Goal: Information Seeking & Learning: Learn about a topic

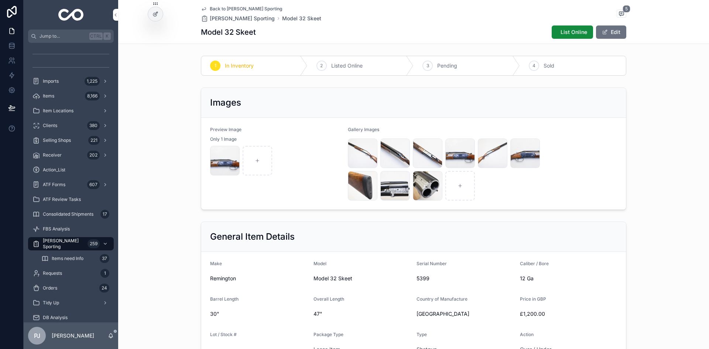
scroll to position [536, 0]
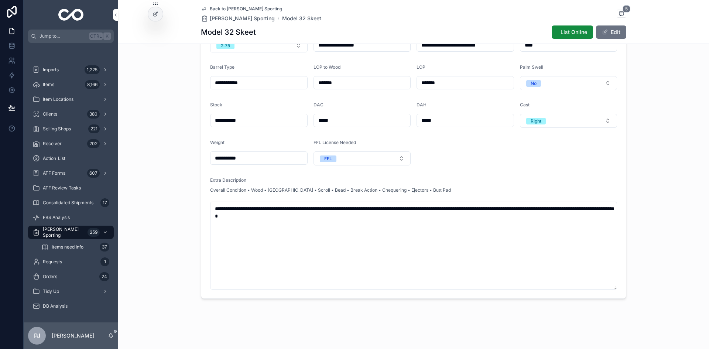
click at [51, 237] on span "[PERSON_NAME] Sporting" at bounding box center [64, 232] width 42 height 12
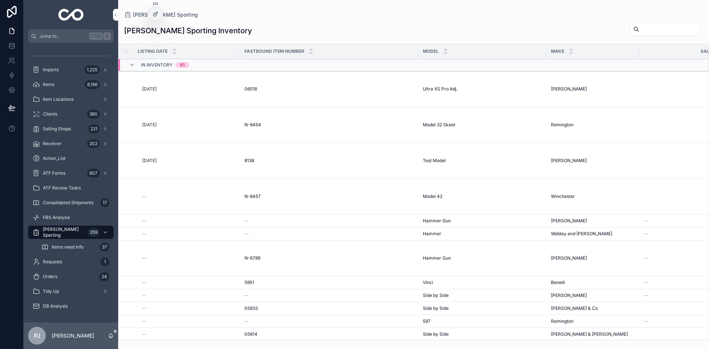
click at [664, 33] on input "scrollable content" at bounding box center [669, 29] width 61 height 10
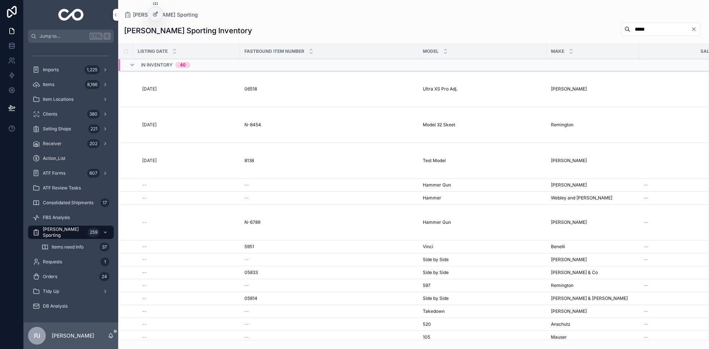
type input "*****"
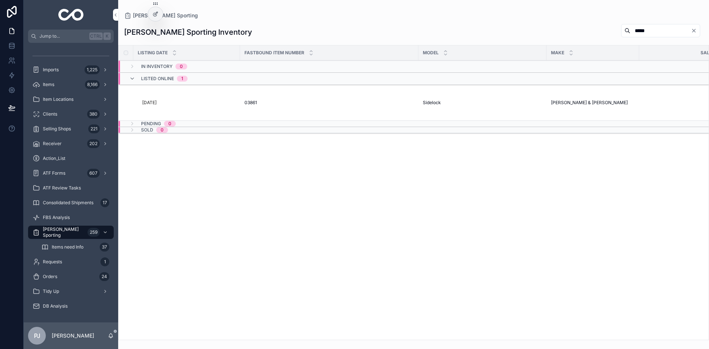
click at [245, 99] on td "03861 03861" at bounding box center [329, 103] width 178 height 36
click at [248, 100] on span "03861" at bounding box center [250, 103] width 13 height 6
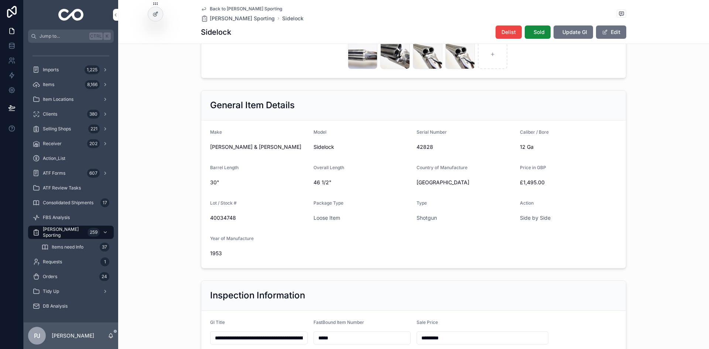
scroll to position [258, 0]
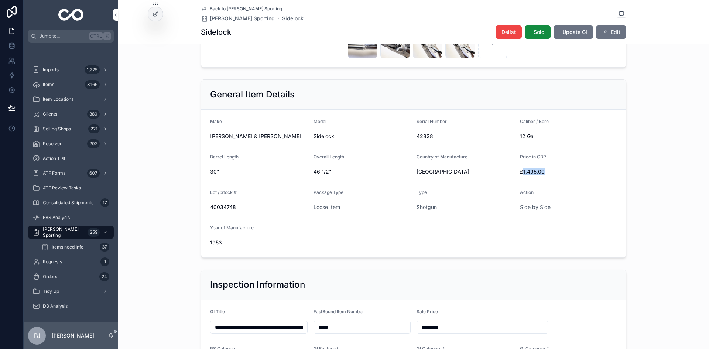
drag, startPoint x: 539, startPoint y: 173, endPoint x: 520, endPoint y: 176, distance: 19.0
click at [520, 176] on div "£1,495.00" at bounding box center [568, 172] width 97 height 12
click at [584, 202] on div "Side by Side" at bounding box center [568, 207] width 97 height 12
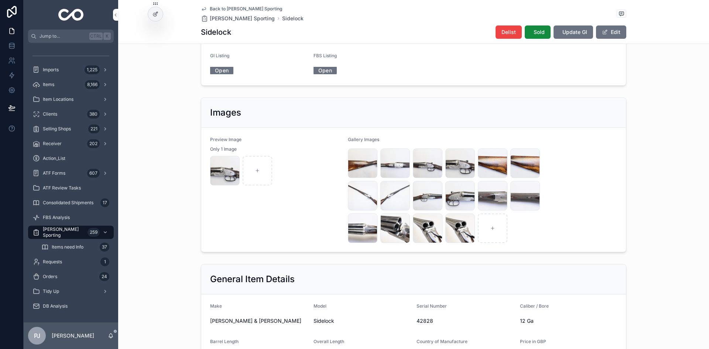
scroll to position [0, 0]
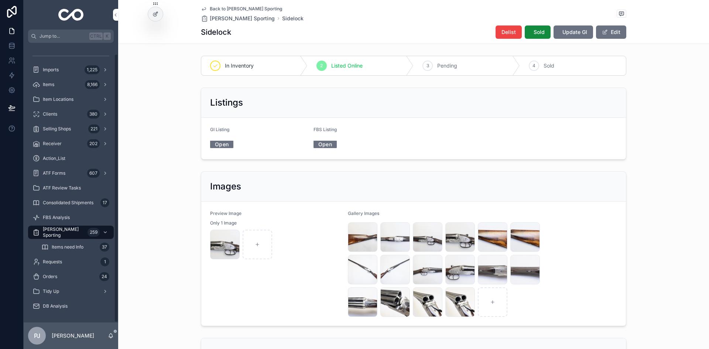
click at [52, 233] on span "[PERSON_NAME] Sporting" at bounding box center [64, 232] width 42 height 12
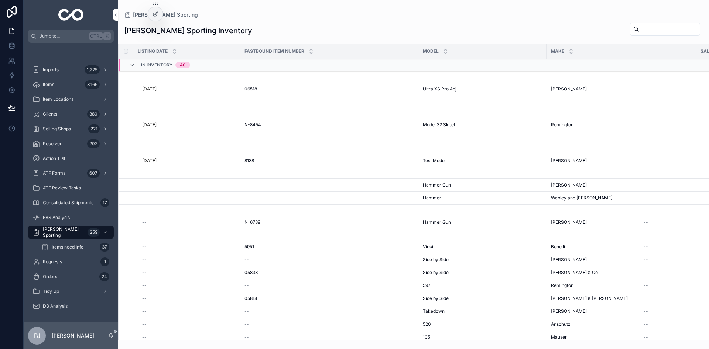
click at [560, 186] on span "[PERSON_NAME]" at bounding box center [569, 185] width 36 height 6
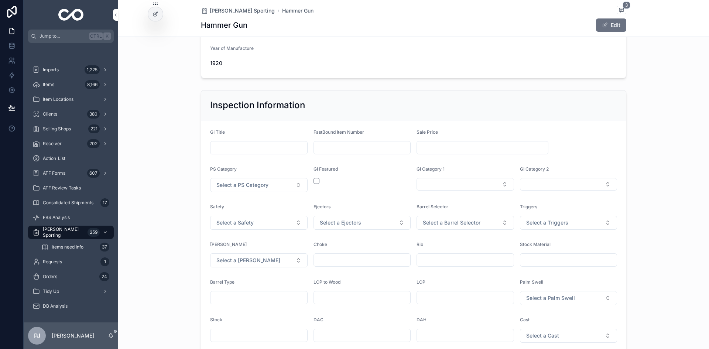
scroll to position [295, 0]
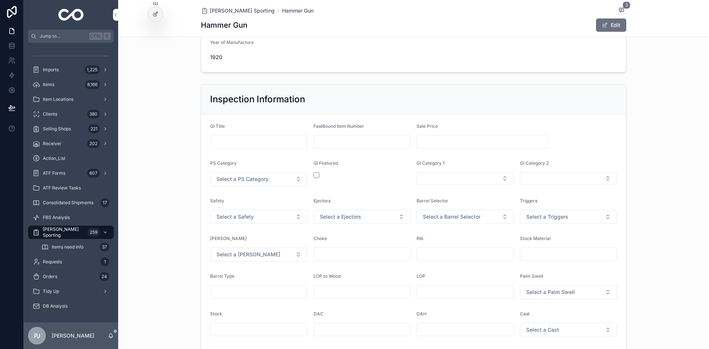
click at [90, 233] on div "259" at bounding box center [93, 232] width 12 height 9
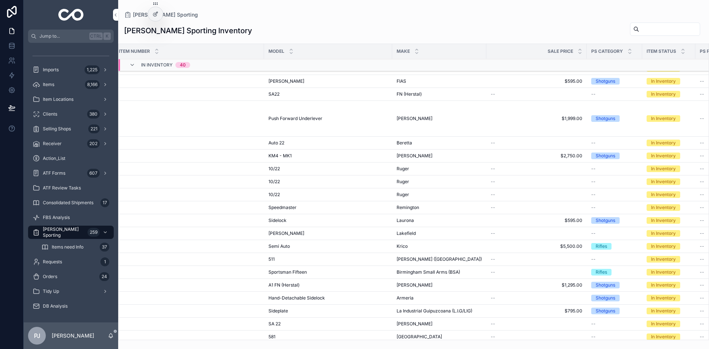
scroll to position [379, 144]
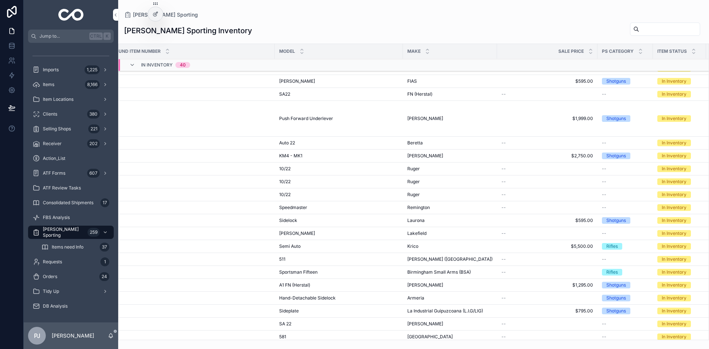
click at [670, 30] on input "scrollable content" at bounding box center [669, 29] width 61 height 10
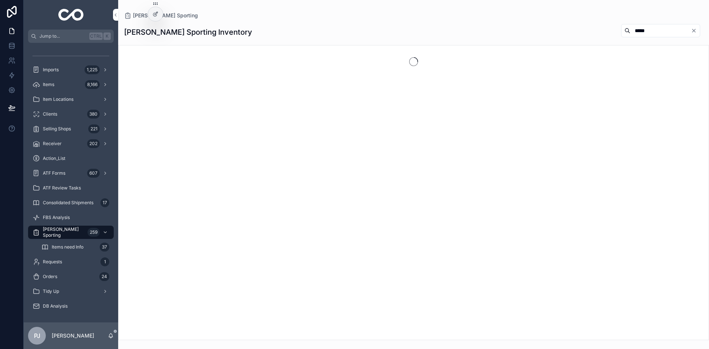
type input "*****"
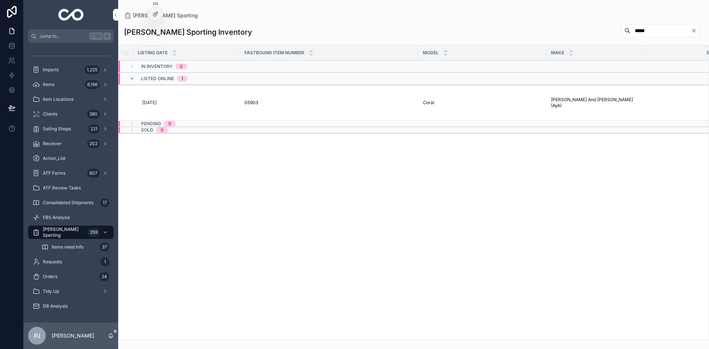
click at [253, 103] on span "05903" at bounding box center [251, 103] width 14 height 6
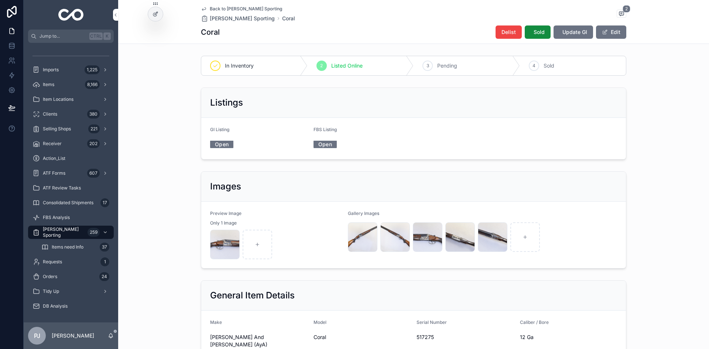
click at [217, 248] on div "IMG_0010 .JPG" at bounding box center [225, 245] width 30 height 30
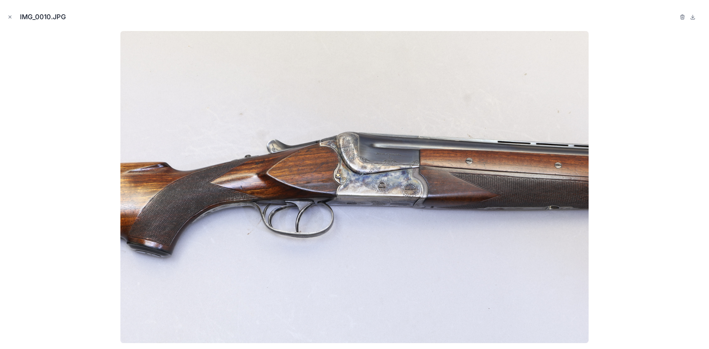
click at [8, 18] on icon "Close modal" at bounding box center [9, 16] width 5 height 5
